Goal: Navigation & Orientation: Find specific page/section

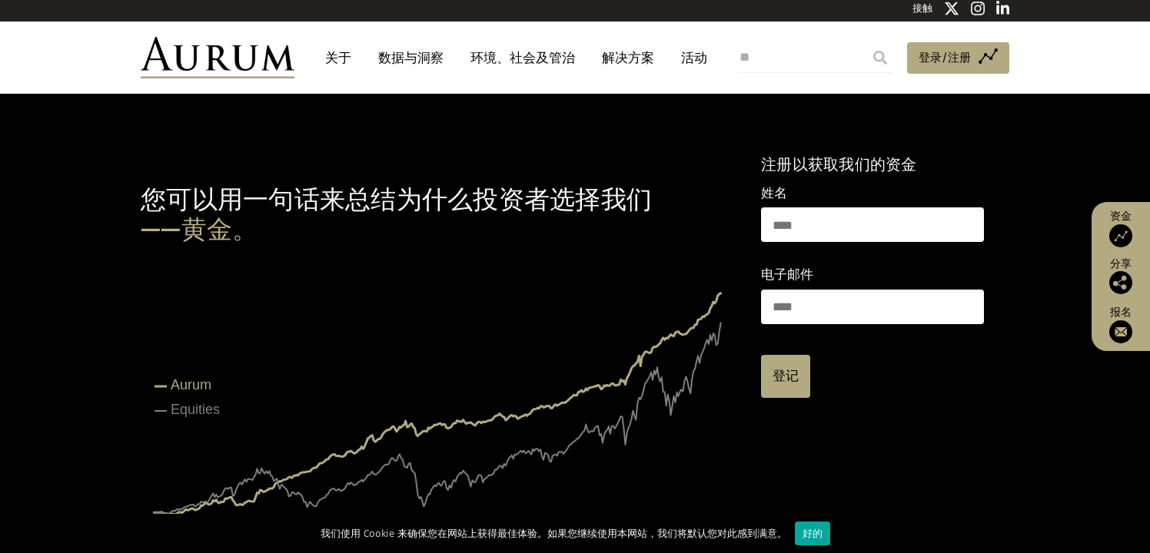
scroll to position [8, 0]
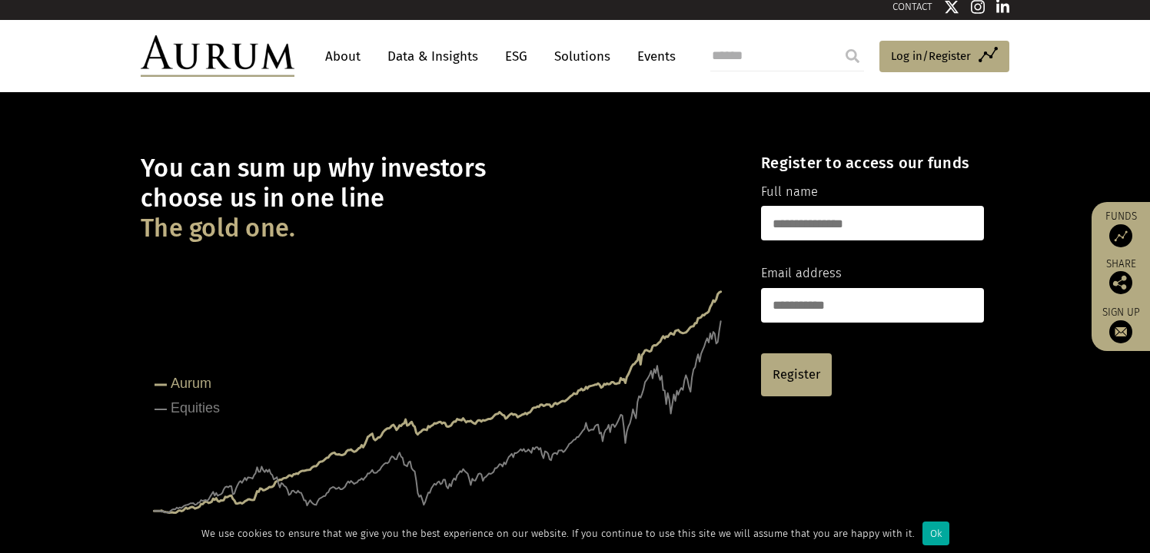
click at [351, 54] on link "About" at bounding box center [342, 56] width 51 height 28
click at [332, 58] on link "About" at bounding box center [342, 56] width 51 height 28
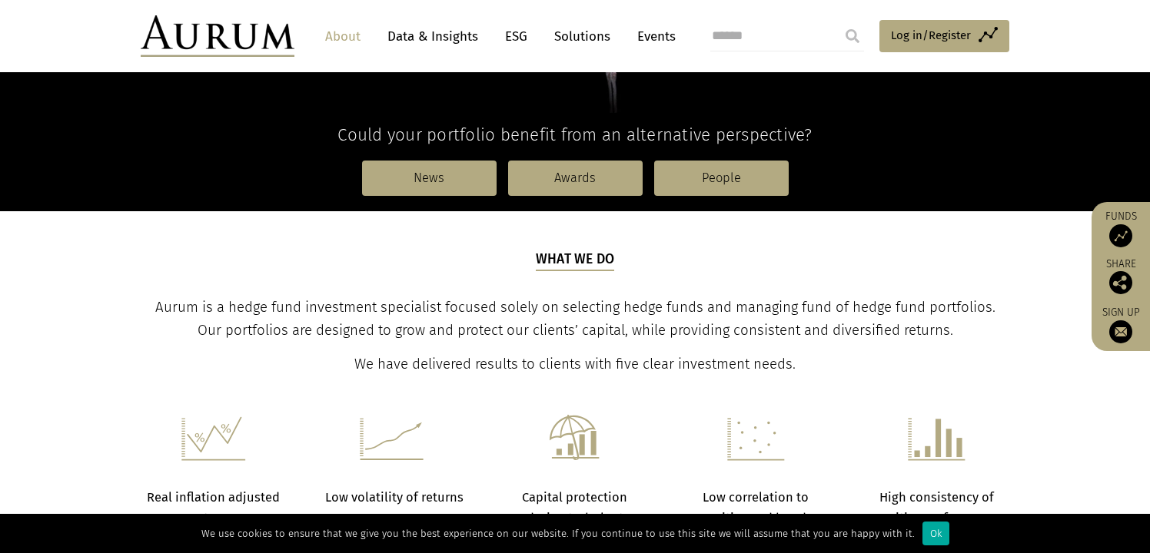
scroll to position [374, 0]
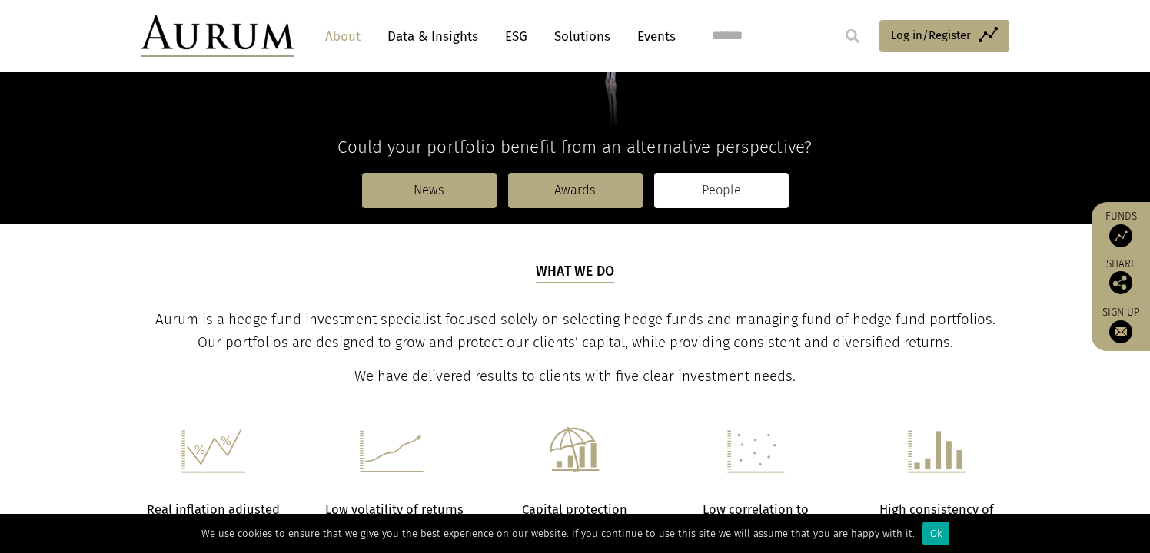
click at [706, 185] on link "People" at bounding box center [721, 190] width 134 height 35
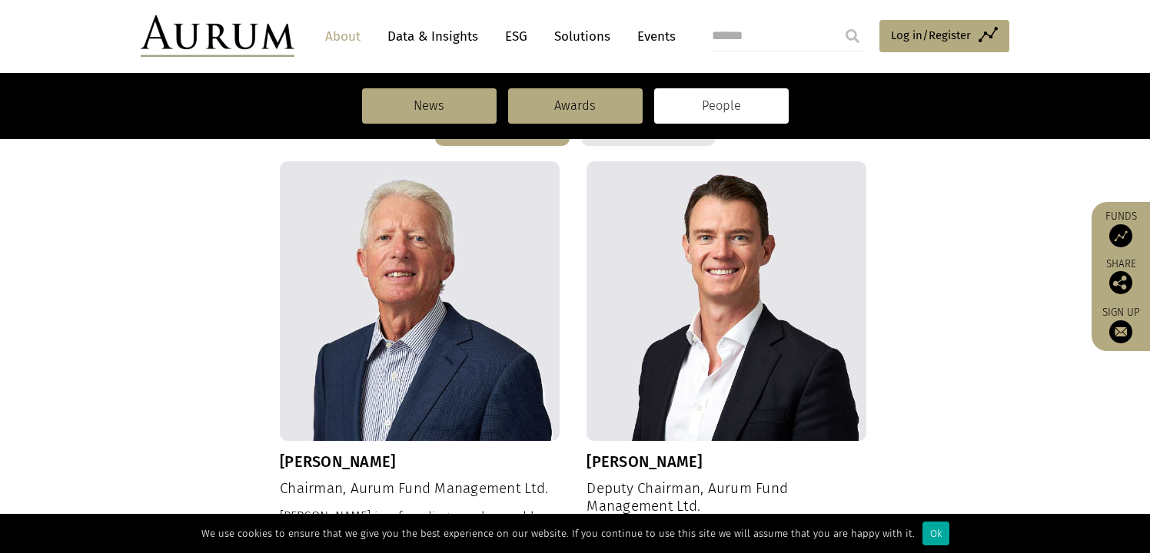
scroll to position [168, 0]
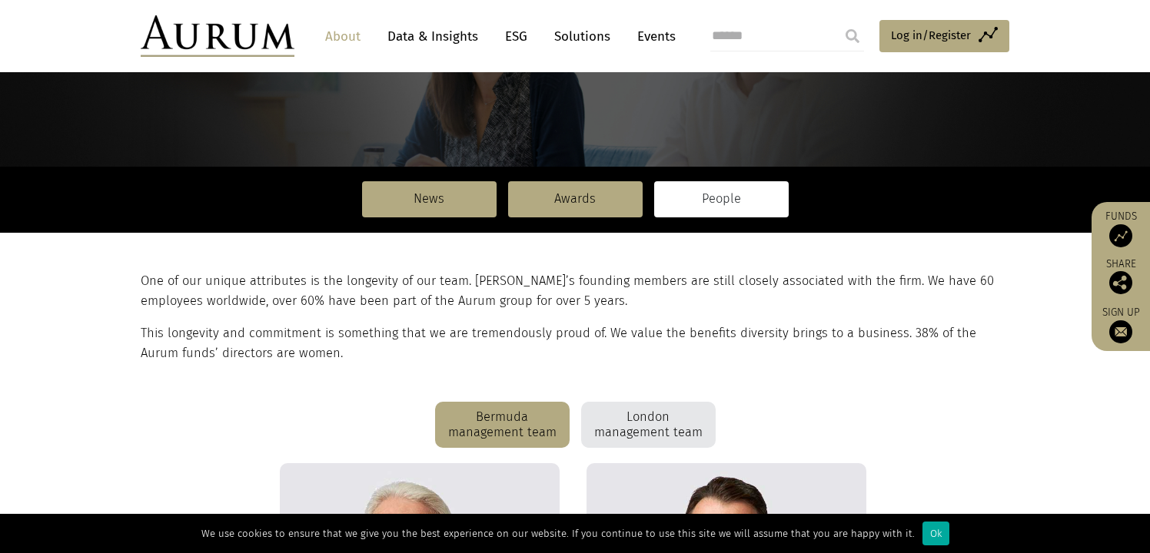
click at [669, 435] on div "London management team" at bounding box center [648, 425] width 134 height 46
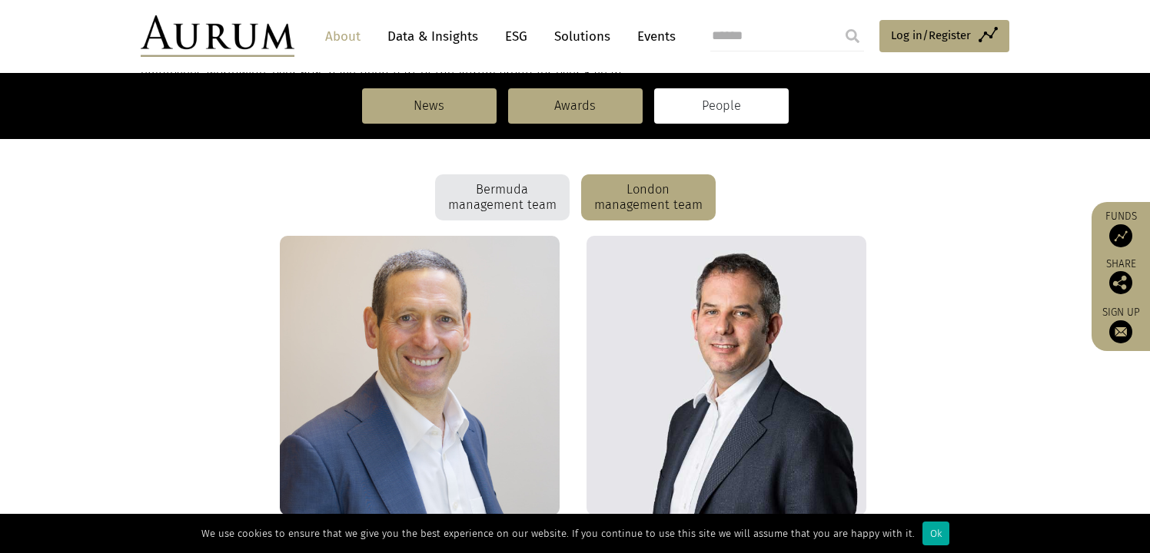
scroll to position [395, 0]
click at [762, 37] on input "search" at bounding box center [787, 36] width 154 height 31
click at [669, 29] on link "Events" at bounding box center [652, 36] width 46 height 28
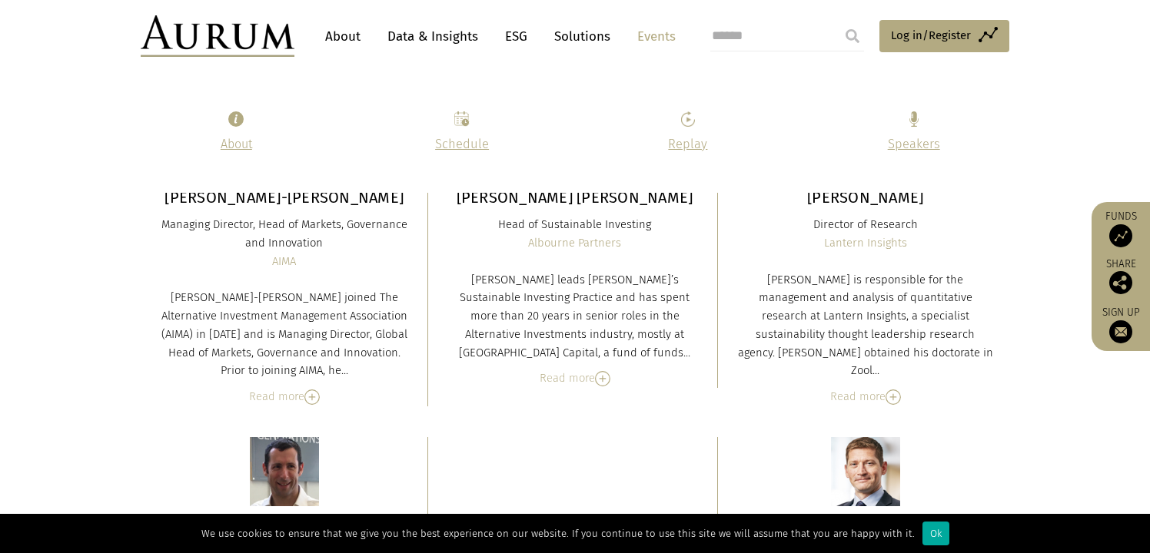
scroll to position [6650, 0]
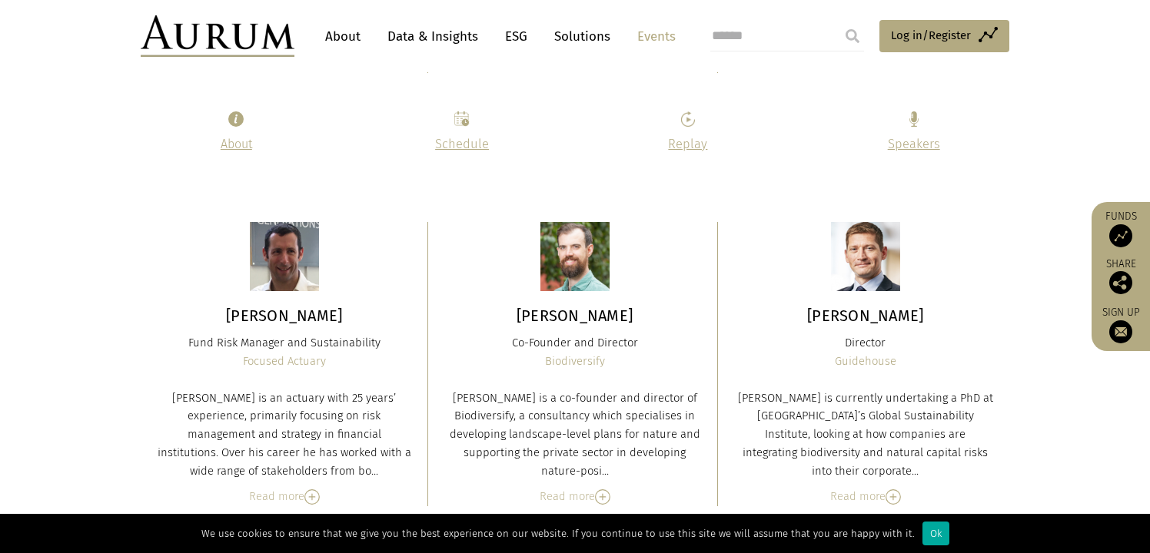
click at [413, 38] on link "Data & Insights" at bounding box center [433, 36] width 106 height 28
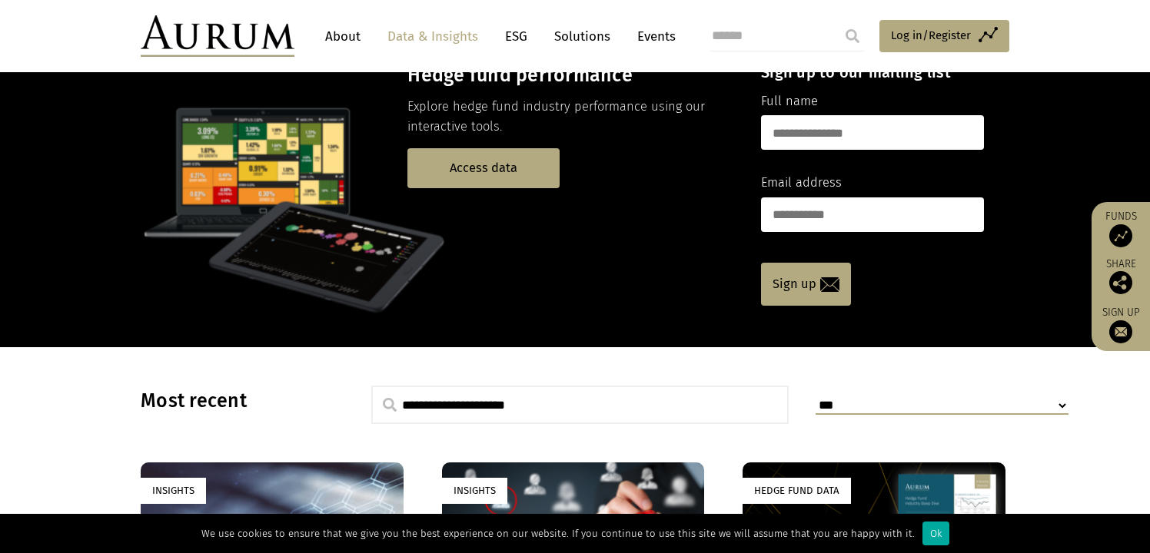
scroll to position [41, 0]
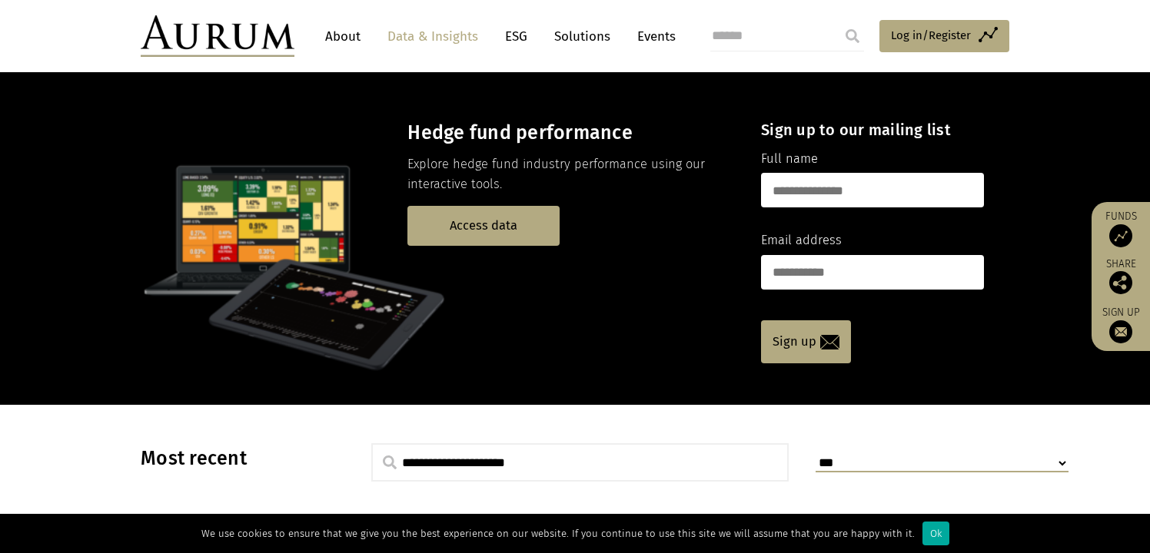
click at [255, 44] on img at bounding box center [218, 36] width 154 height 42
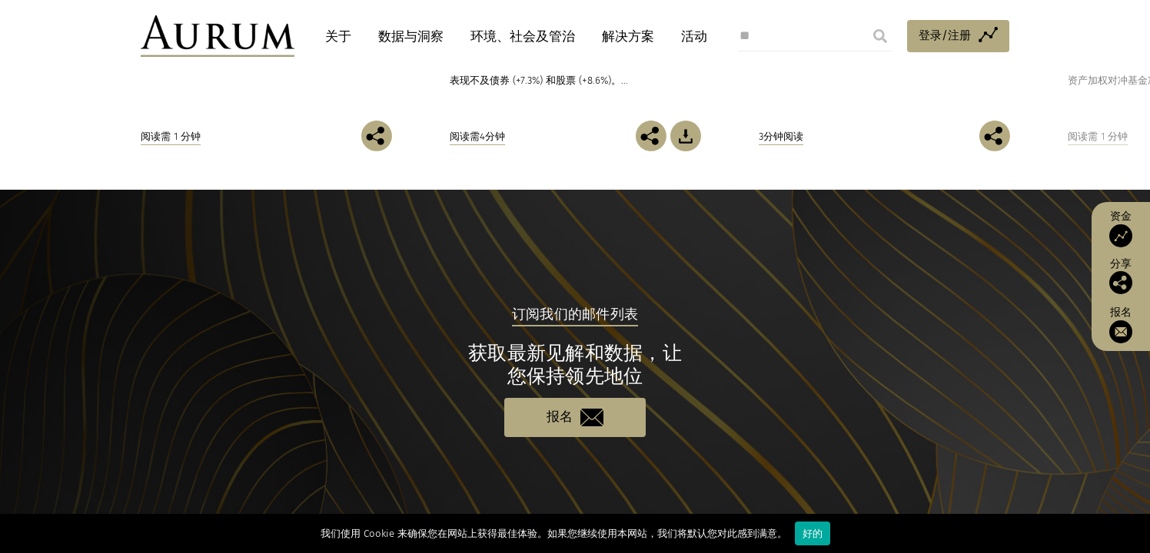
scroll to position [1556, 0]
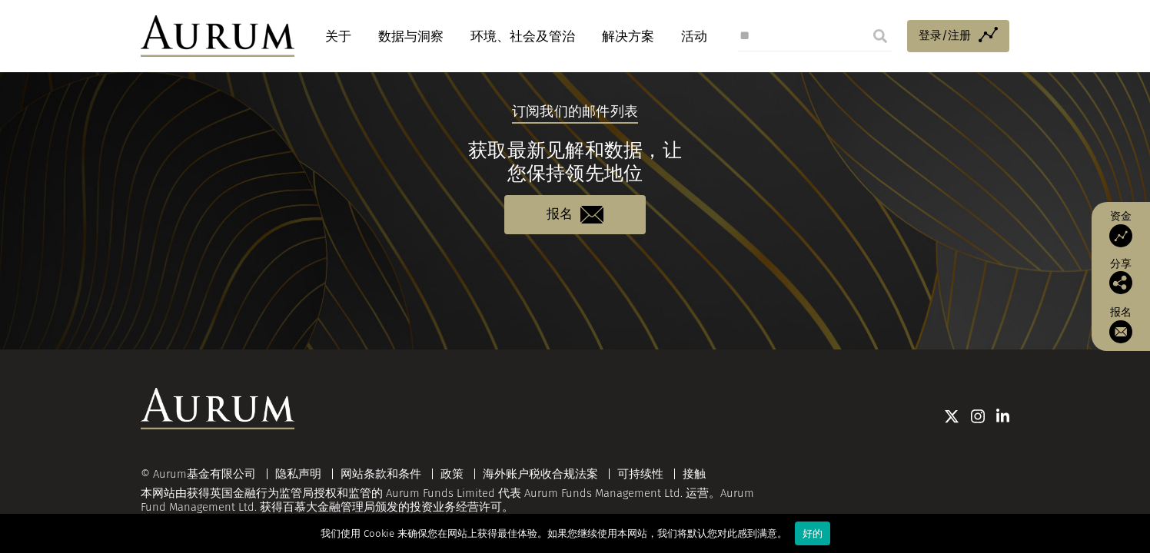
click at [976, 417] on img at bounding box center [978, 416] width 14 height 15
click at [698, 473] on font "接触" at bounding box center [693, 474] width 23 height 14
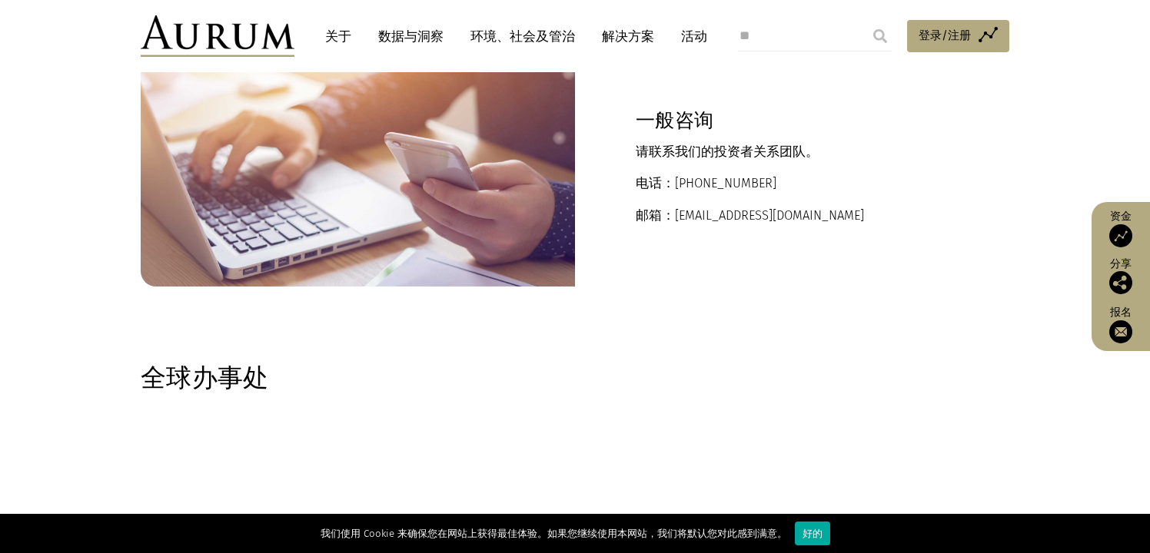
scroll to position [261, 0]
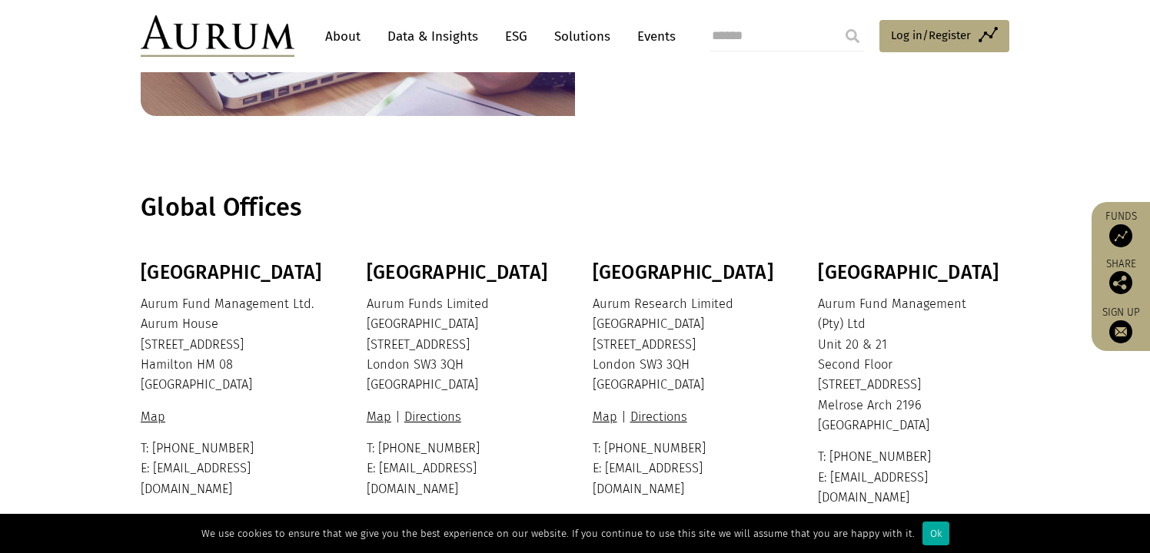
click at [698, 162] on section "Global Offices" at bounding box center [575, 207] width 1150 height 107
click at [382, 415] on link "Map" at bounding box center [383, 417] width 32 height 15
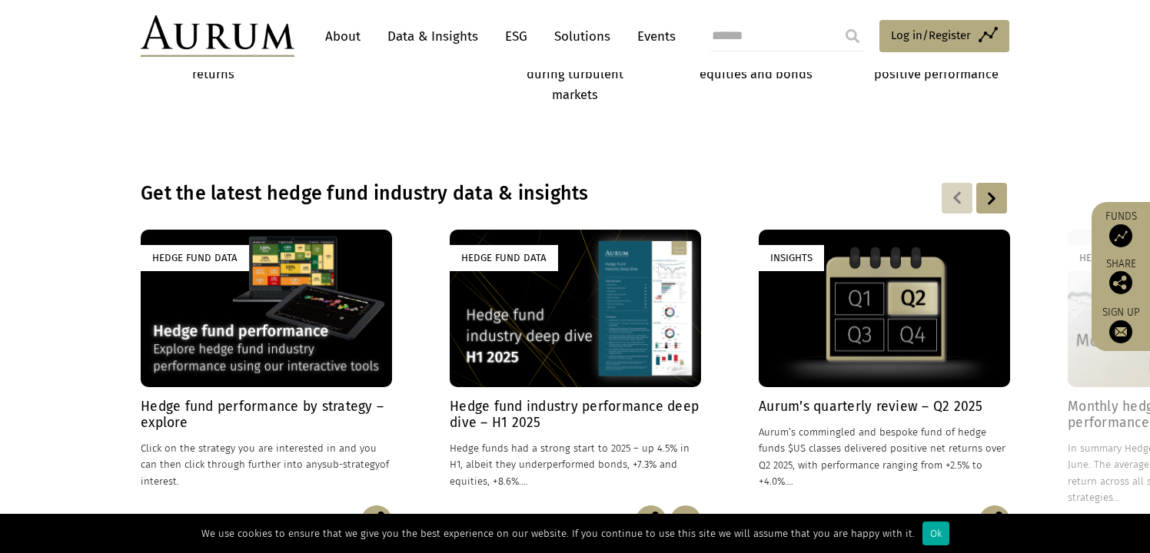
scroll to position [1595, 0]
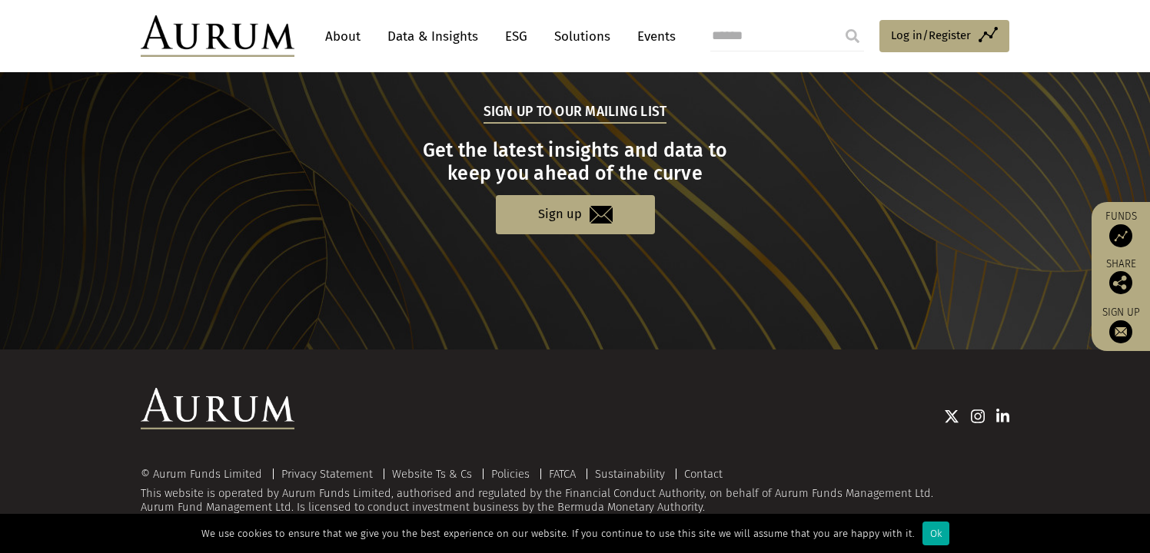
click at [1004, 420] on img at bounding box center [1003, 416] width 14 height 15
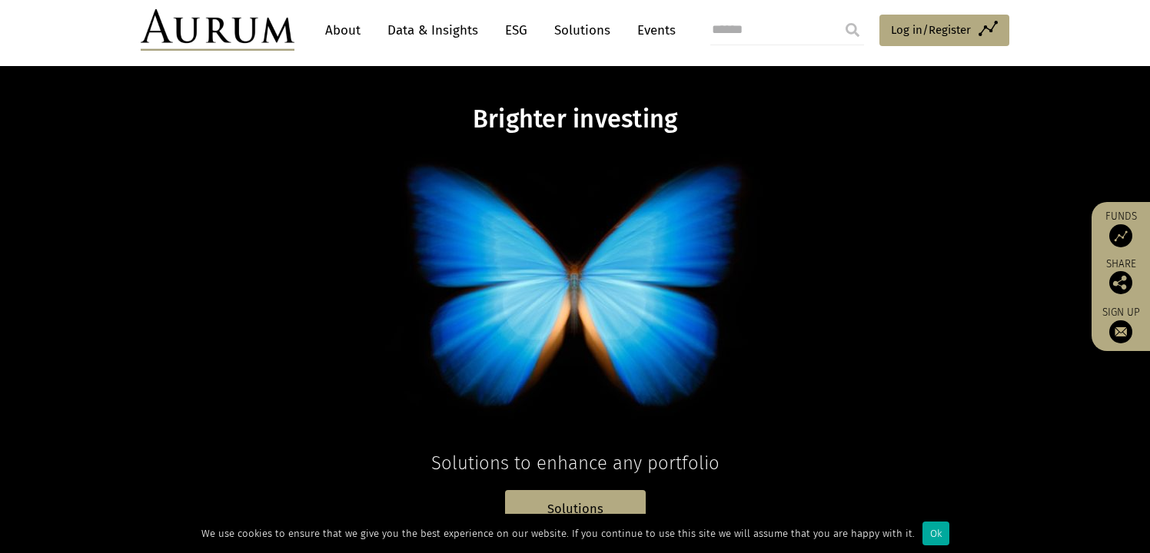
scroll to position [0, 0]
